Goal: Information Seeking & Learning: Understand process/instructions

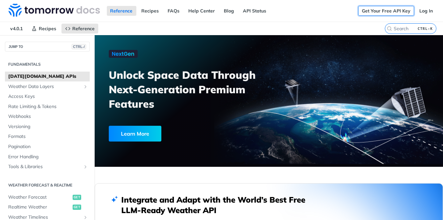
click at [370, 11] on link "Get Your Free API Key" at bounding box center [386, 11] width 56 height 10
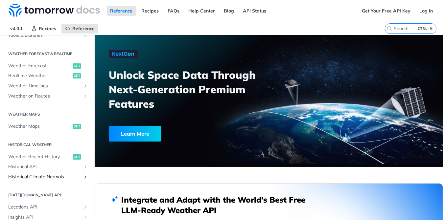
scroll to position [66, 0]
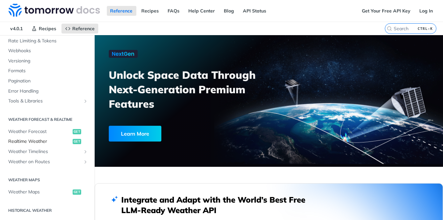
click at [37, 139] on span "Realtime Weather" at bounding box center [39, 141] width 63 height 7
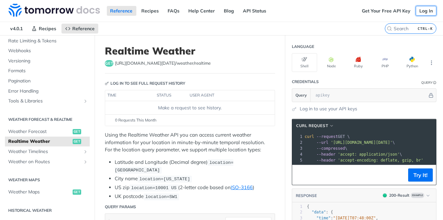
click at [425, 13] on link "Log In" at bounding box center [425, 11] width 21 height 10
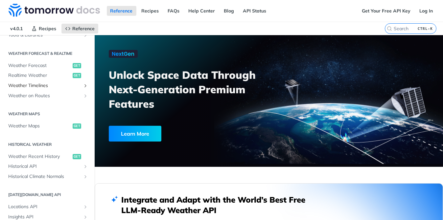
scroll to position [131, 0]
click at [36, 75] on span "Realtime Weather" at bounding box center [39, 76] width 63 height 7
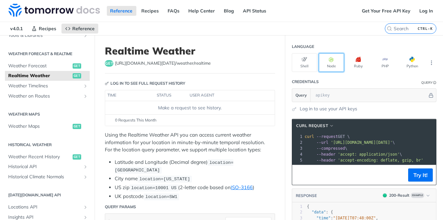
click at [328, 66] on button "Node" at bounding box center [331, 62] width 25 height 19
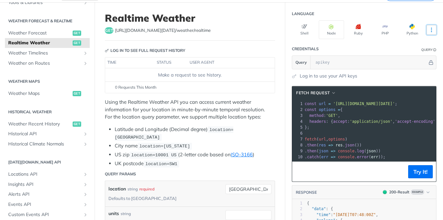
click at [428, 29] on icon "More ellipsis" at bounding box center [431, 30] width 6 height 6
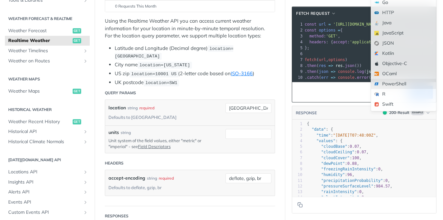
scroll to position [33, 0]
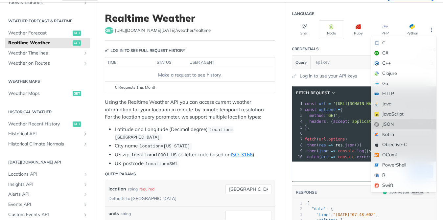
click at [387, 123] on div "JSON" at bounding box center [403, 124] width 65 height 10
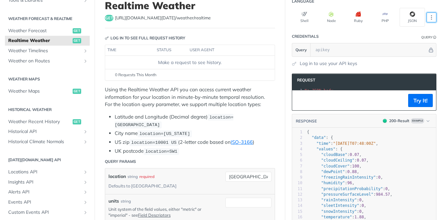
scroll to position [0, 0]
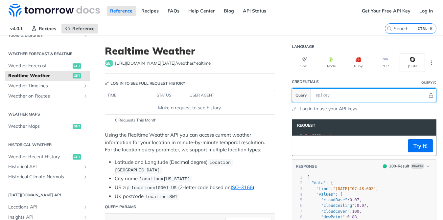
click at [346, 95] on input "text" at bounding box center [369, 95] width 115 height 13
paste input "S9N6ZIpRUNvgZ7DIKx4AqAV4axV94l2N"
type input "S9N6ZIpRUNvgZ7DIKx4AqAV4axV94l2N"
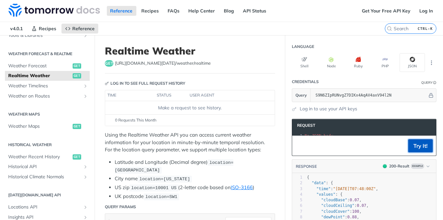
click at [409, 148] on button "Try It!" at bounding box center [420, 145] width 25 height 13
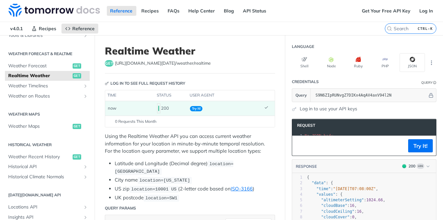
click at [333, 108] on link "Log in to use your API keys" at bounding box center [327, 108] width 57 height 7
